Goal: Task Accomplishment & Management: Complete application form

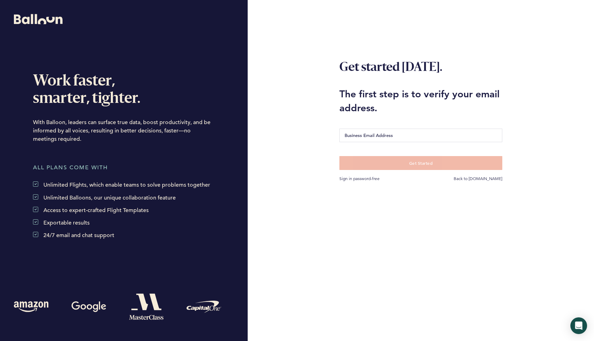
click at [366, 132] on input "Business Email Address" at bounding box center [420, 135] width 163 height 14
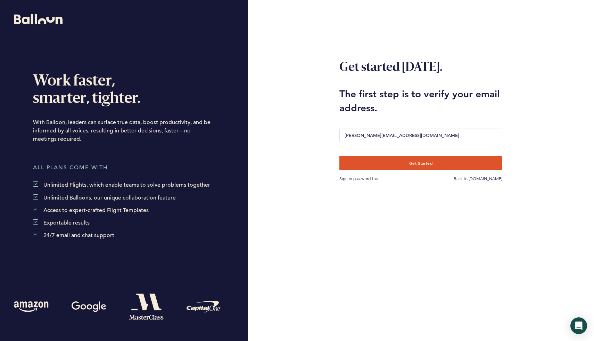
type input "[PERSON_NAME][EMAIL_ADDRESS][DOMAIN_NAME]"
click at [339, 156] on button "Get Started" at bounding box center [420, 163] width 163 height 14
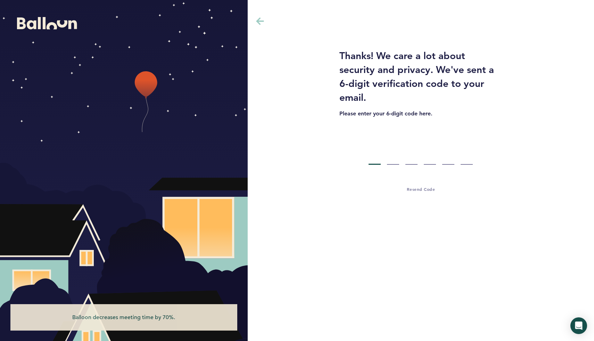
click at [381, 151] on div "Resend Code" at bounding box center [420, 155] width 86 height 75
click at [383, 157] on div at bounding box center [421, 152] width 76 height 26
paste input "7"
type input "7"
type input "6"
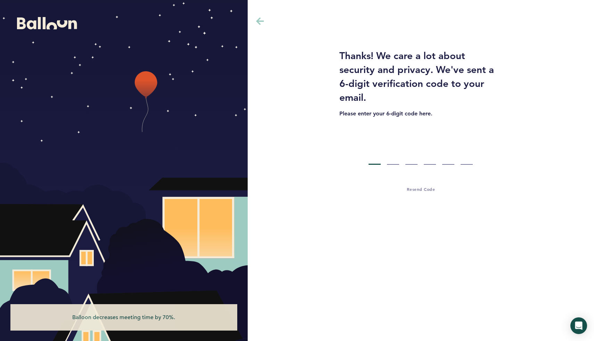
type input "4"
type input "3"
type input "9"
type input "6"
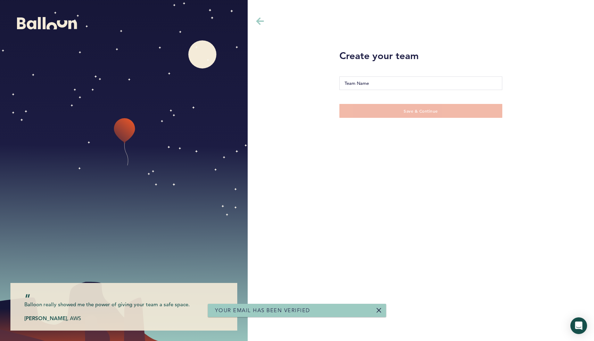
click at [361, 83] on input "Team Name" at bounding box center [420, 83] width 163 height 14
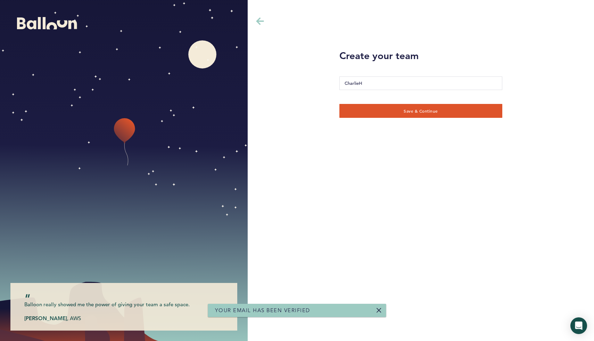
type input "CharlieHR"
click button "Save & Continue" at bounding box center [420, 111] width 163 height 14
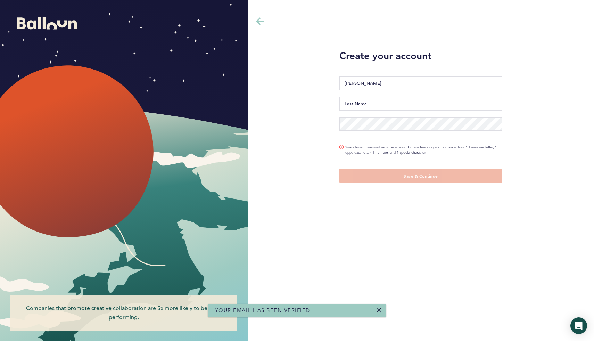
type input "[PERSON_NAME]"
click at [374, 102] on input "Last Name" at bounding box center [420, 104] width 163 height 14
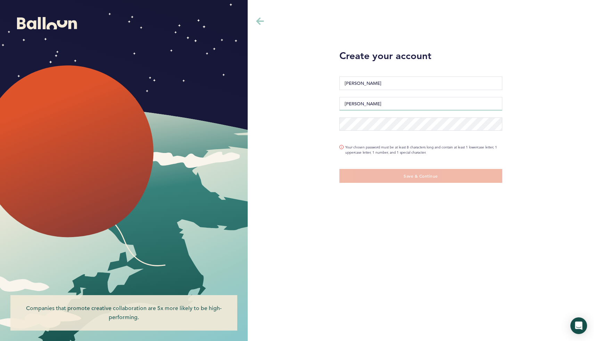
type input "[PERSON_NAME]"
click at [370, 132] on div "Password is required" at bounding box center [420, 124] width 173 height 20
click at [0, 340] on com-1password-button at bounding box center [0, 341] width 0 height 0
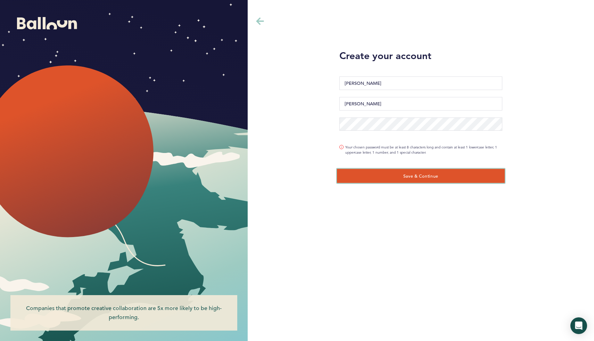
click at [409, 175] on span "Save & Continue" at bounding box center [420, 176] width 35 height 6
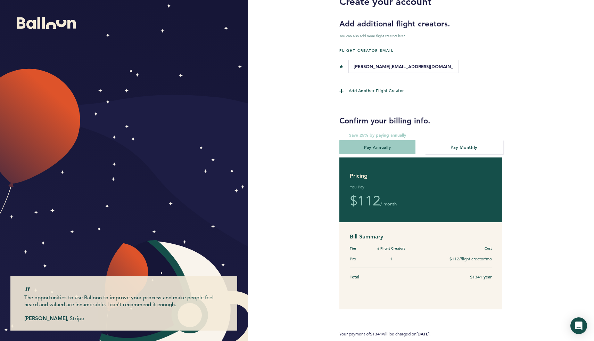
scroll to position [55, 0]
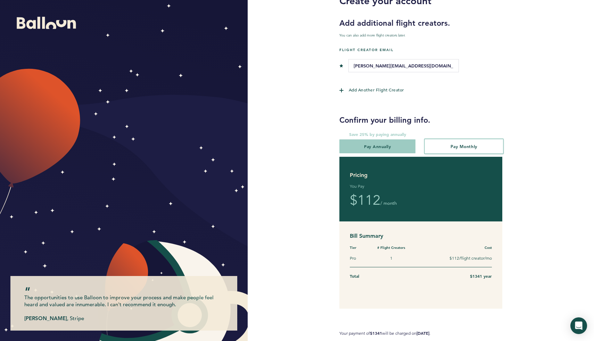
click at [453, 141] on button "Pay Monthly" at bounding box center [464, 146] width 78 height 14
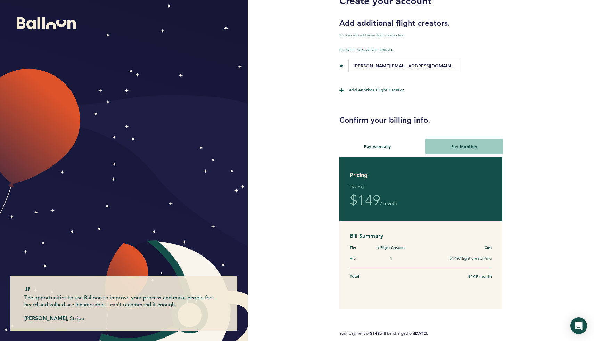
scroll to position [64, 0]
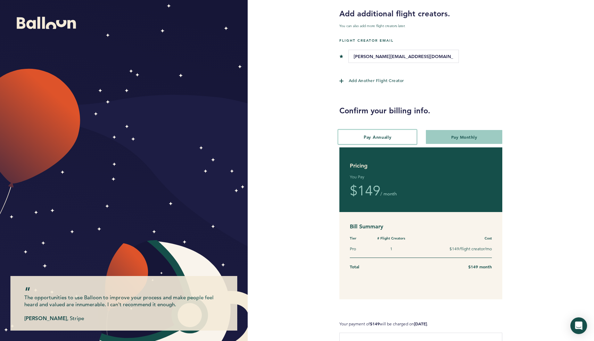
click at [392, 138] on button "Pay Annually" at bounding box center [377, 137] width 78 height 14
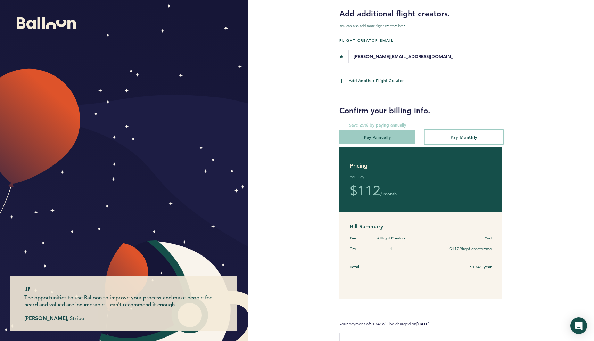
click at [455, 139] on button "Pay Monthly" at bounding box center [464, 137] width 78 height 14
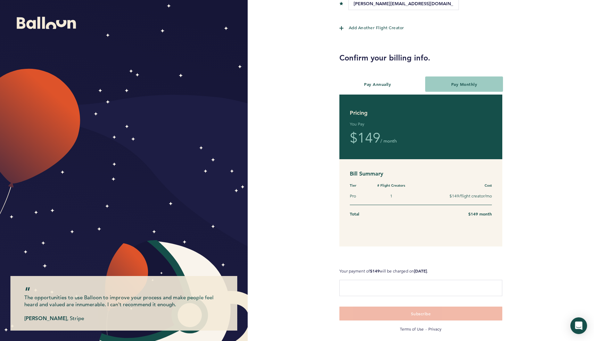
scroll to position [103, 0]
